Goal: Task Accomplishment & Management: Use online tool/utility

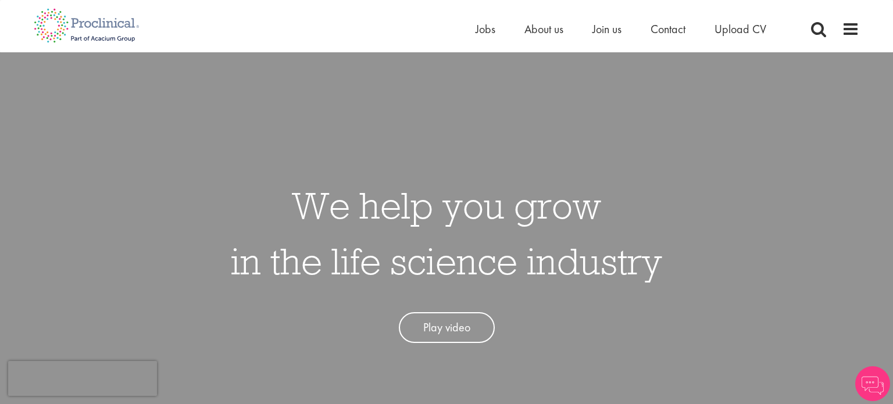
click at [480, 37] on li "Jobs" at bounding box center [486, 28] width 20 height 17
click at [483, 27] on span "Jobs" at bounding box center [486, 29] width 20 height 15
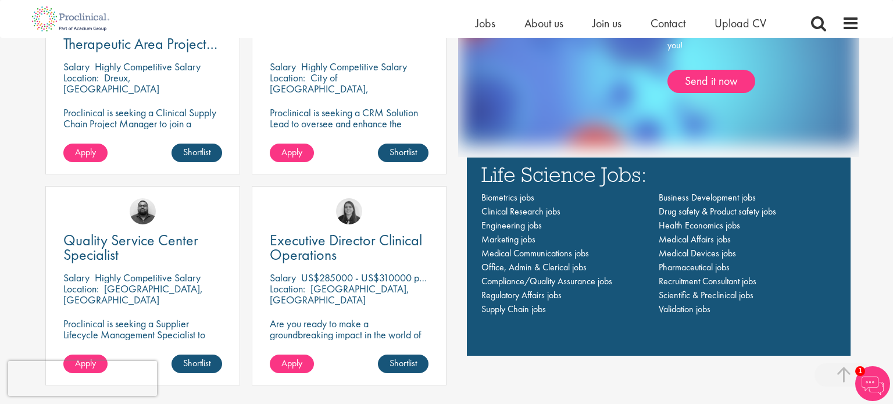
scroll to position [775, 0]
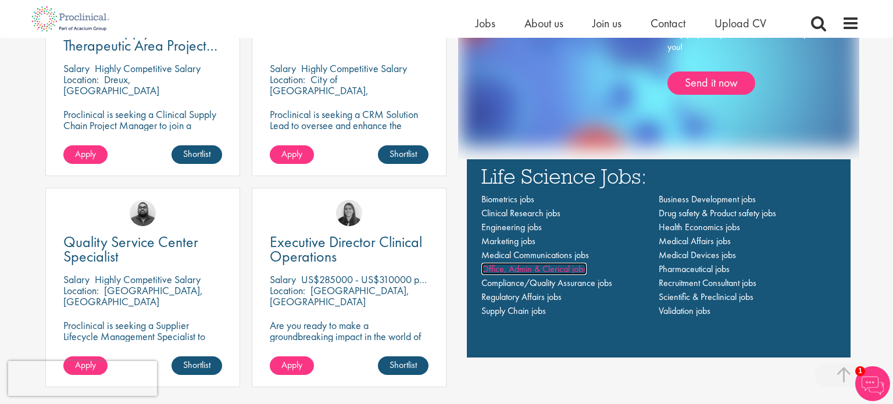
click at [563, 273] on span "Office, Admin & Clerical jobs" at bounding box center [533, 269] width 105 height 12
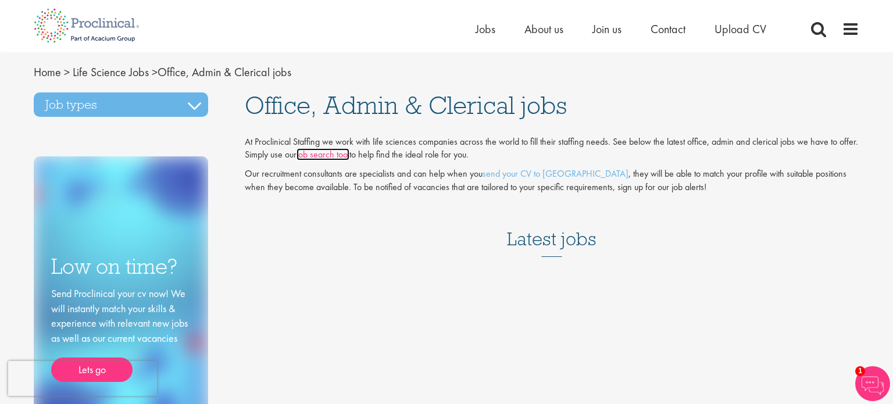
click at [330, 158] on link "job search tool" at bounding box center [323, 154] width 53 height 12
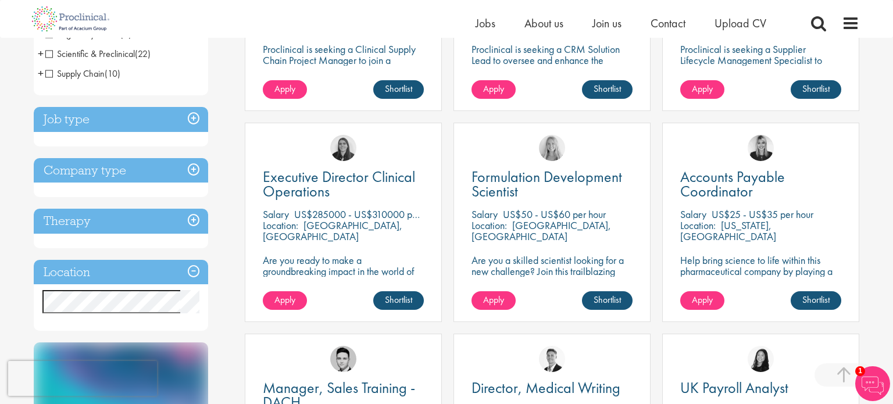
scroll to position [354, 0]
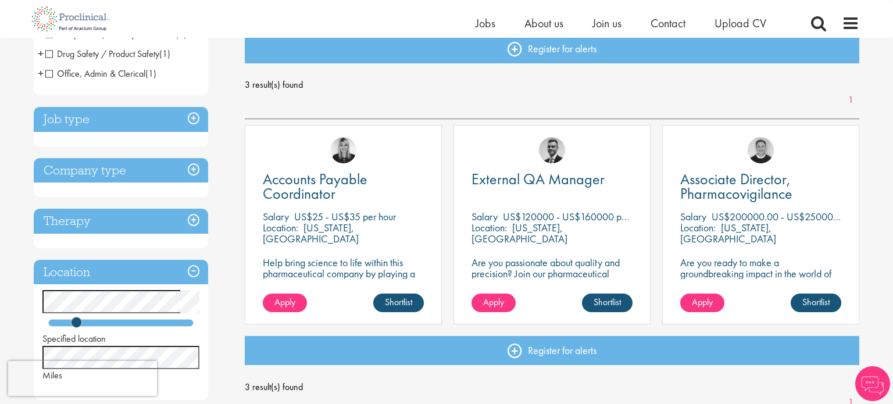
scroll to position [134, 0]
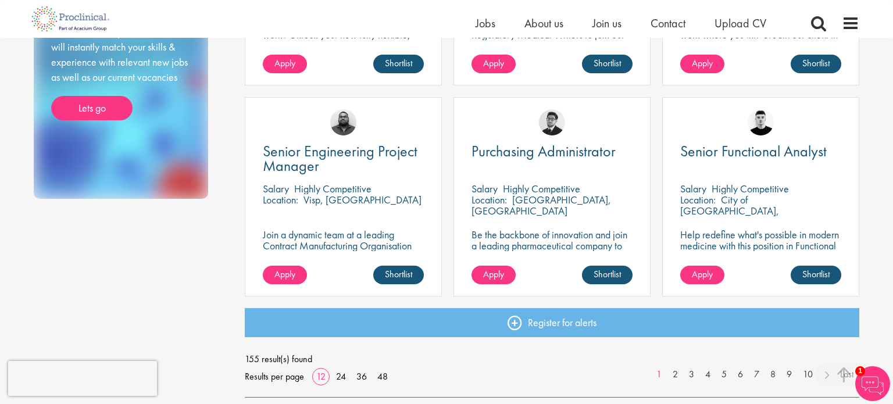
scroll to position [802, 0]
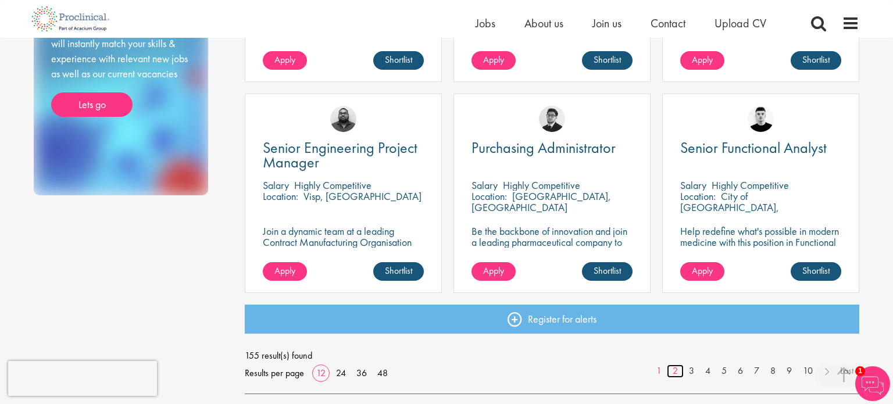
click at [675, 369] on link "2" at bounding box center [675, 371] width 17 height 13
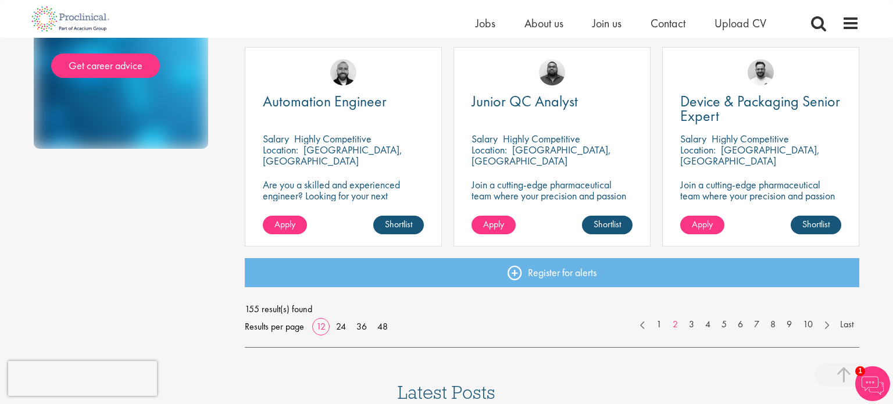
scroll to position [849, 0]
click at [689, 322] on link "3" at bounding box center [691, 323] width 17 height 13
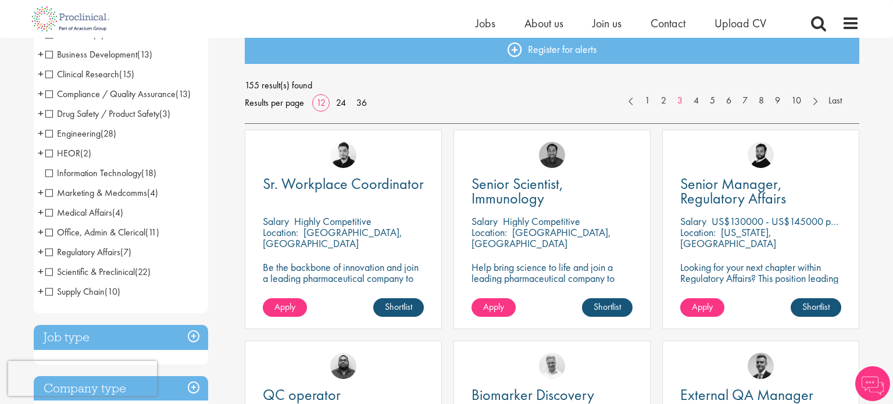
scroll to position [134, 0]
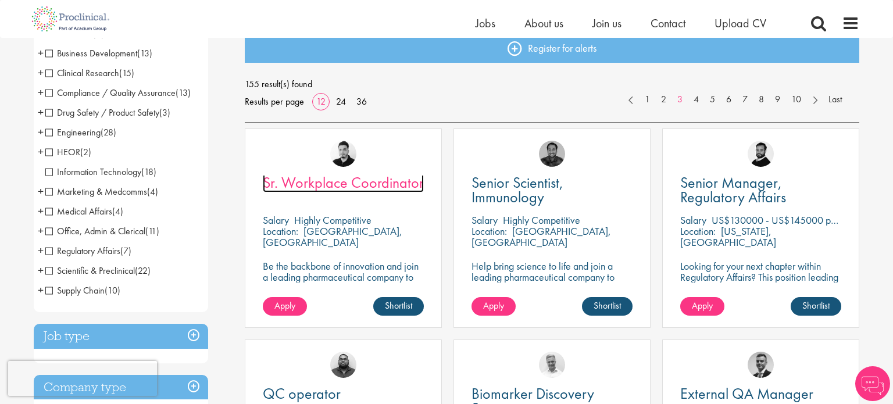
click at [322, 180] on span "Sr. Workplace Coordinator" at bounding box center [343, 183] width 161 height 20
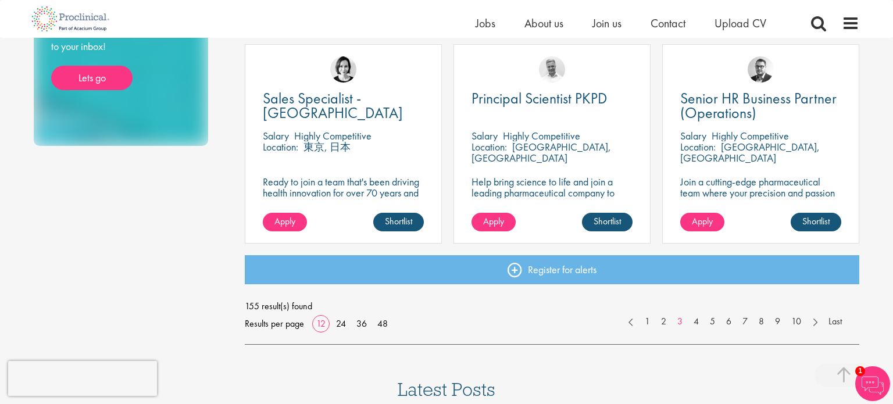
scroll to position [852, 0]
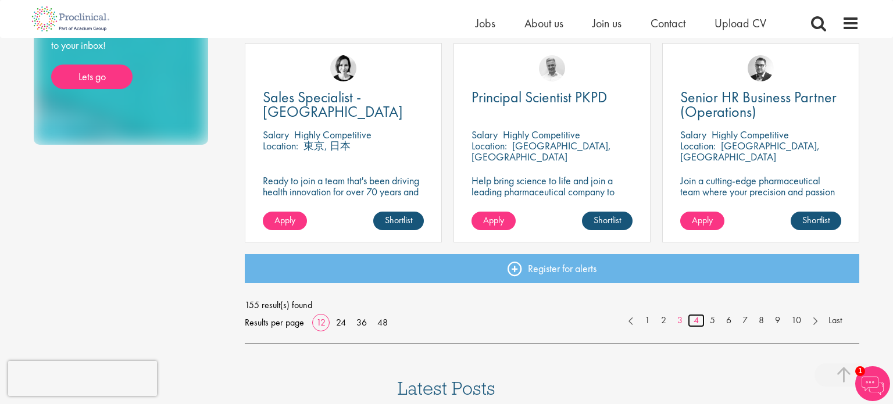
click at [694, 319] on link "4" at bounding box center [696, 320] width 17 height 13
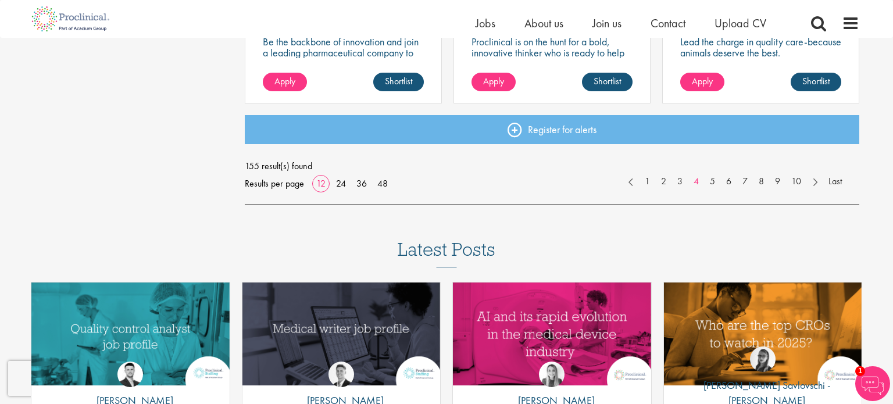
scroll to position [991, 0]
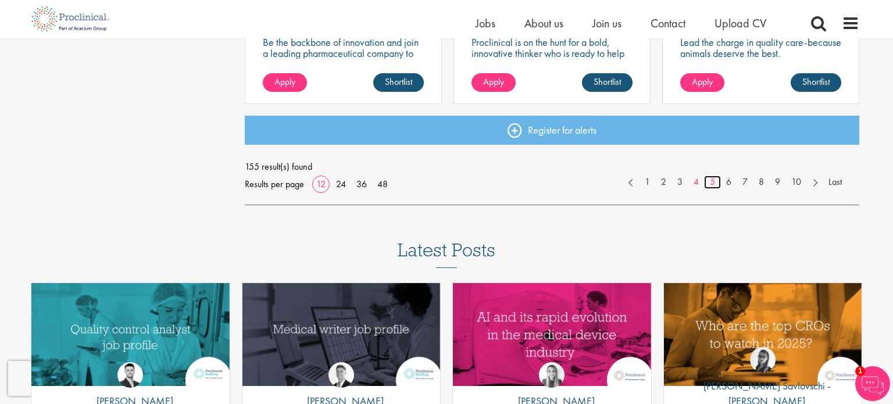
click at [711, 183] on link "5" at bounding box center [712, 182] width 17 height 13
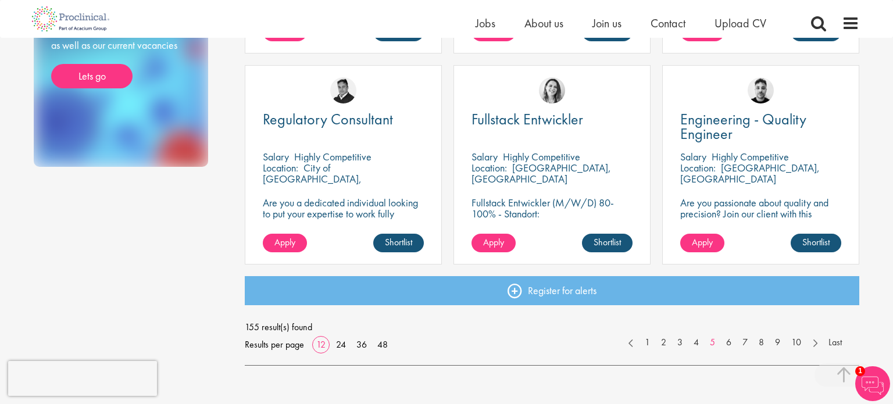
scroll to position [841, 0]
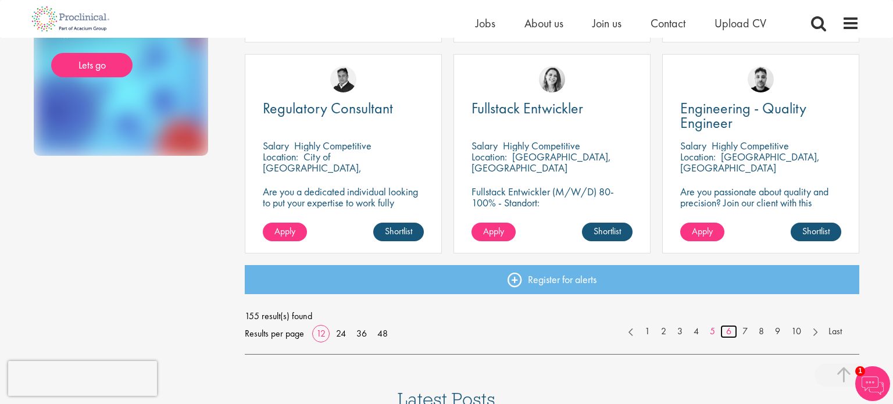
click at [728, 328] on link "6" at bounding box center [728, 331] width 17 height 13
